Goal: Task Accomplishment & Management: Use online tool/utility

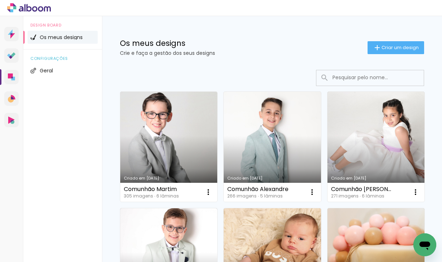
click at [298, 134] on link "Criado em [DATE]" at bounding box center [272, 147] width 97 height 110
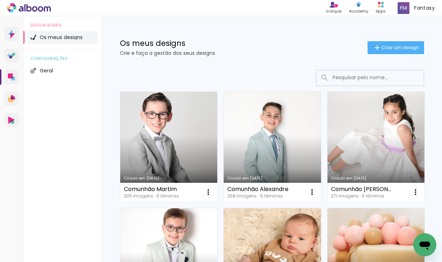
scroll to position [0, 0]
click at [374, 146] on link "Criado em [DATE]" at bounding box center [376, 146] width 97 height 110
